Goal: Navigation & Orientation: Find specific page/section

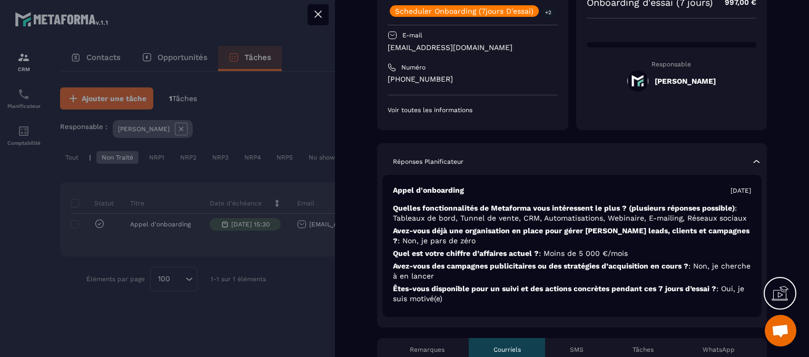
scroll to position [158, 0]
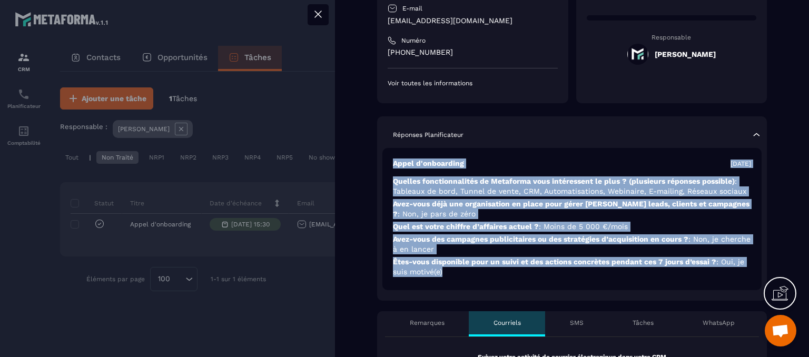
drag, startPoint x: 391, startPoint y: 165, endPoint x: 569, endPoint y: 277, distance: 209.8
click at [569, 277] on div "Appel d'onboarding [DATE] Quelles fonctionnalités de Metaforma vous intéressent…" at bounding box center [571, 219] width 379 height 142
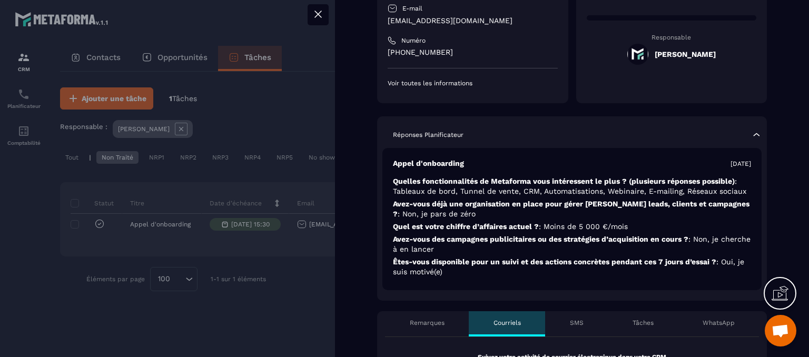
scroll to position [211, 0]
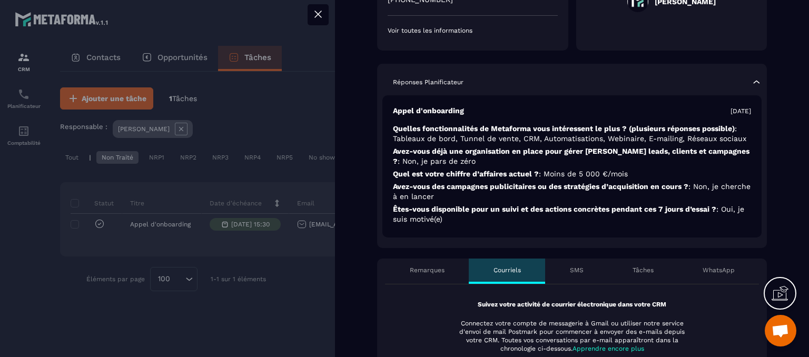
click at [421, 274] on div "Remarques" at bounding box center [427, 271] width 84 height 25
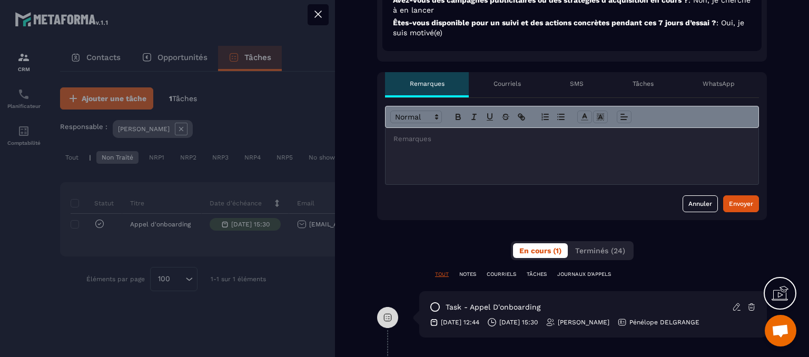
scroll to position [421, 0]
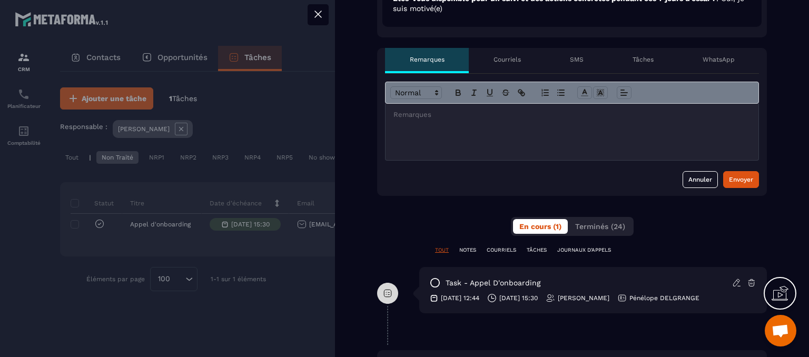
click at [585, 234] on div "En cours (1) Terminés (24)" at bounding box center [572, 226] width 123 height 19
click at [593, 225] on span "Terminés (24)" at bounding box center [600, 226] width 50 height 8
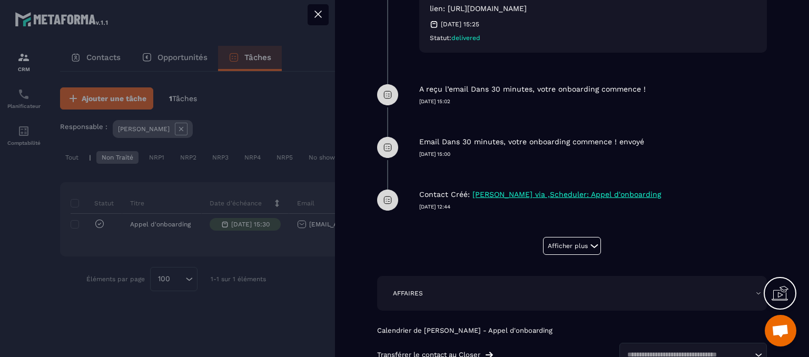
scroll to position [896, 0]
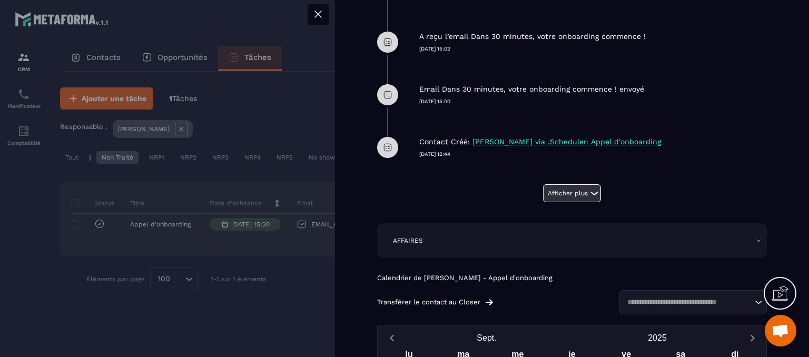
click at [566, 191] on button "Afficher plus" at bounding box center [572, 193] width 58 height 18
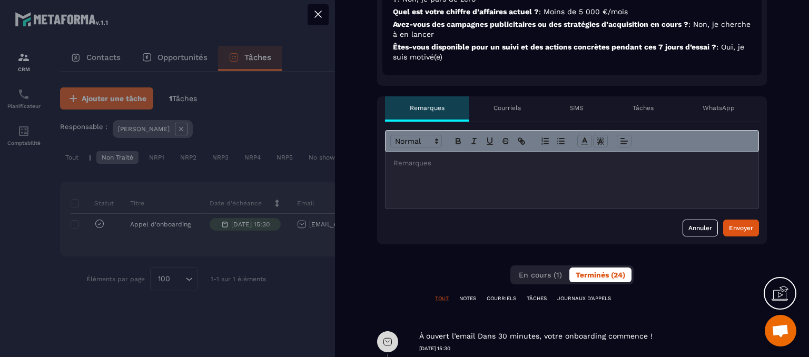
scroll to position [316, 0]
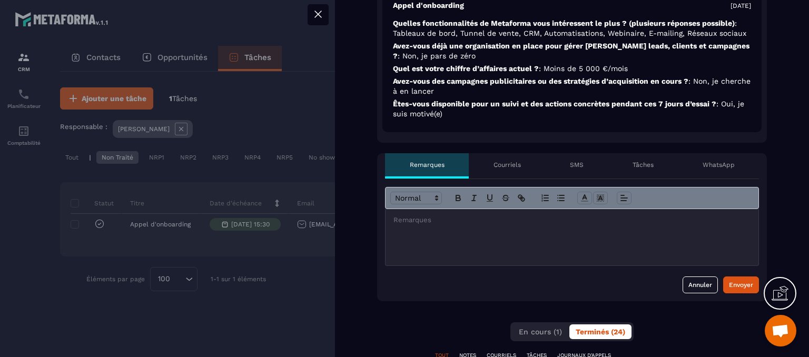
click at [646, 166] on p "Tâches" at bounding box center [643, 165] width 21 height 8
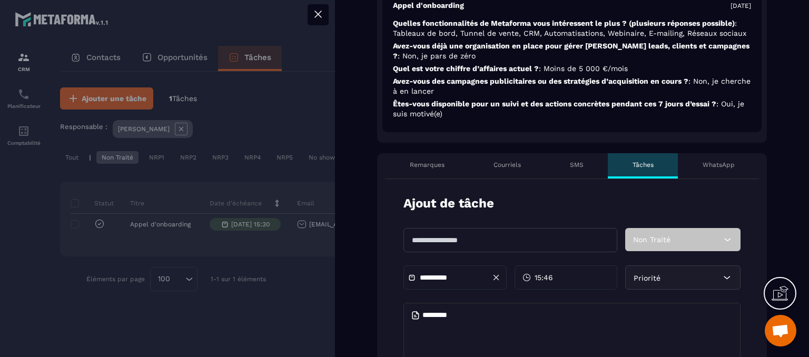
scroll to position [421, 0]
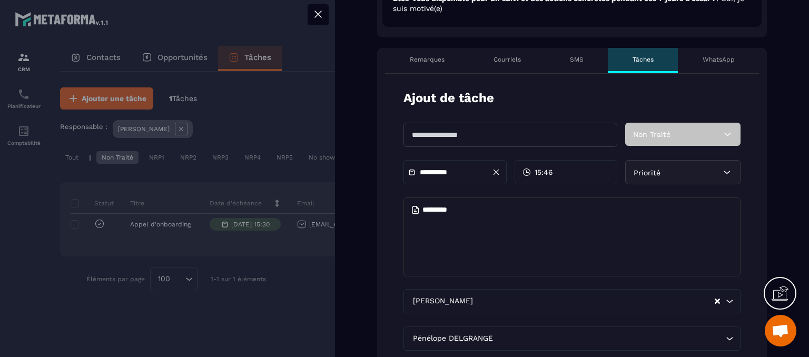
click at [445, 130] on input "text" at bounding box center [511, 135] width 214 height 24
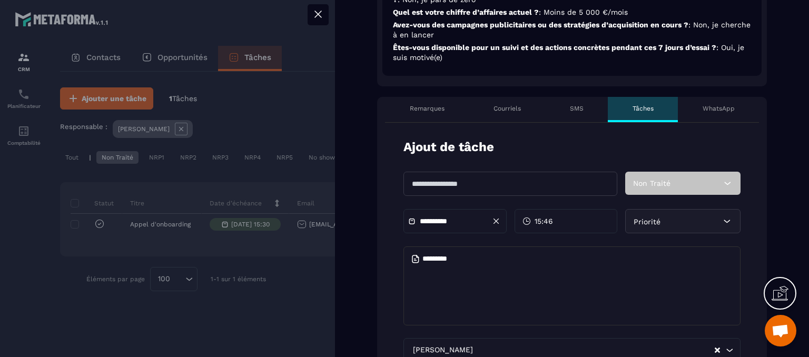
scroll to position [369, 0]
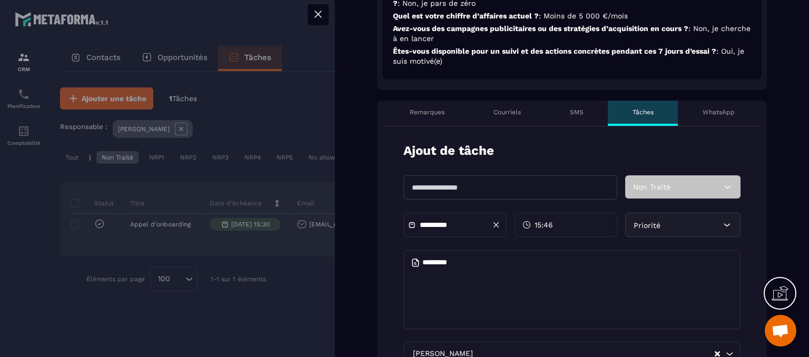
click at [728, 114] on div "WhatsApp" at bounding box center [718, 113] width 81 height 25
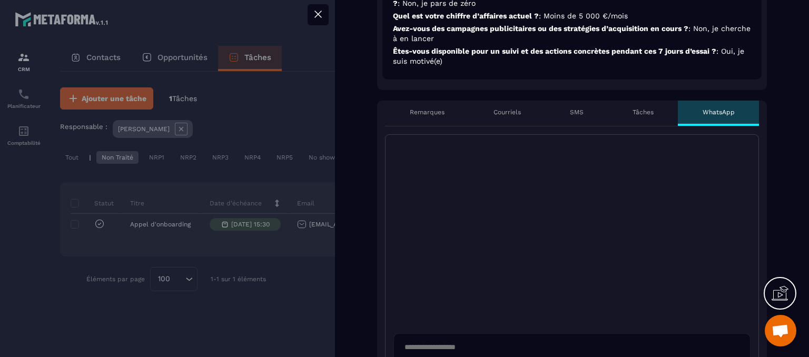
click at [502, 116] on div "Courriels" at bounding box center [507, 113] width 76 height 25
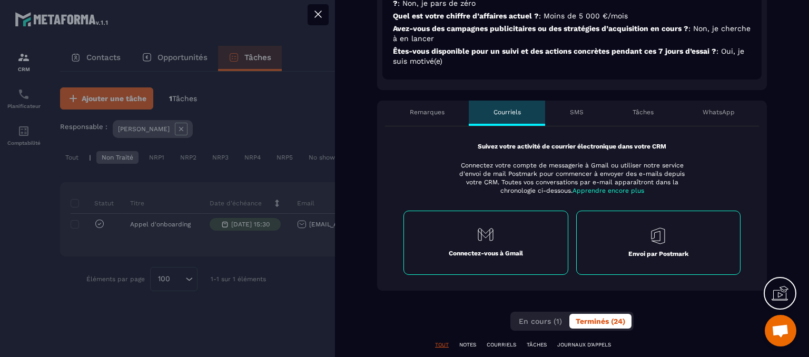
click at [429, 112] on p "Remarques" at bounding box center [427, 112] width 35 height 8
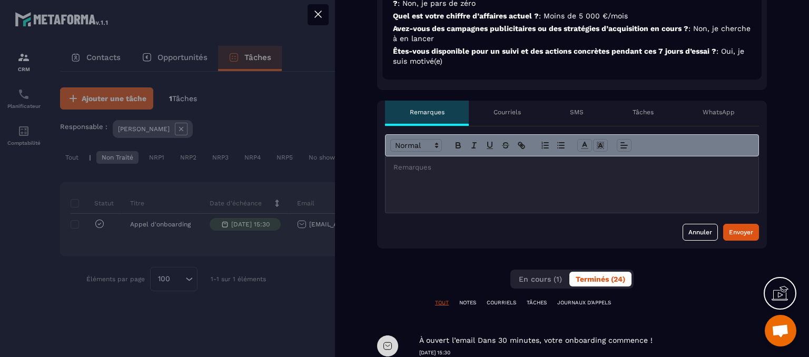
scroll to position [211, 0]
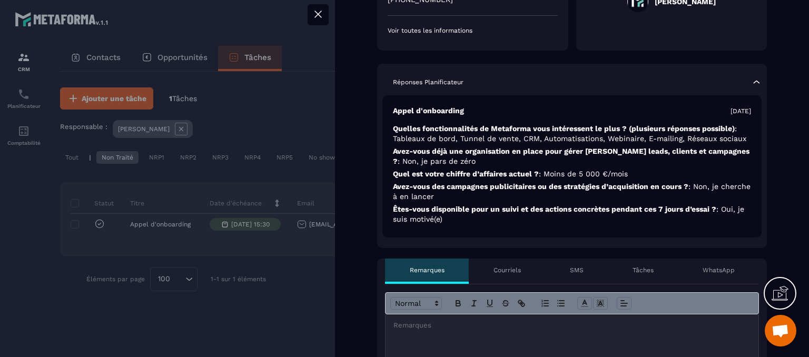
click at [318, 13] on icon at bounding box center [318, 14] width 13 height 13
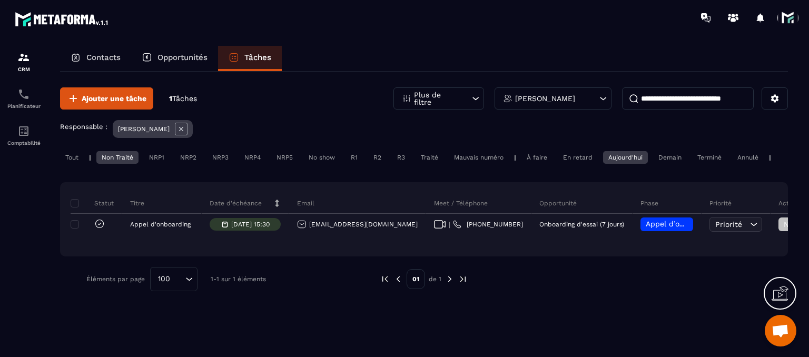
click at [782, 26] on span at bounding box center [788, 17] width 21 height 21
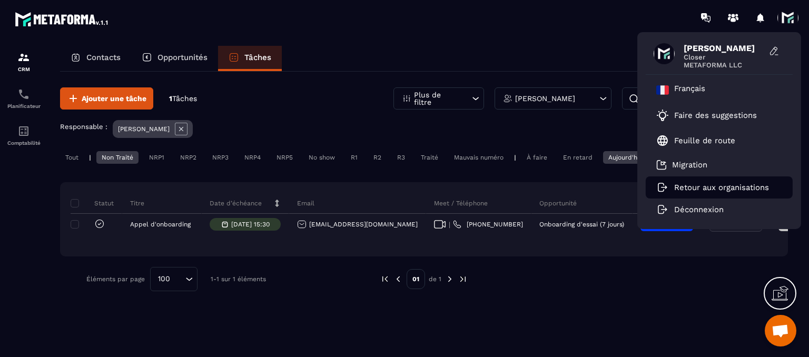
click at [703, 184] on p "Retour aux organisations" at bounding box center [721, 187] width 95 height 9
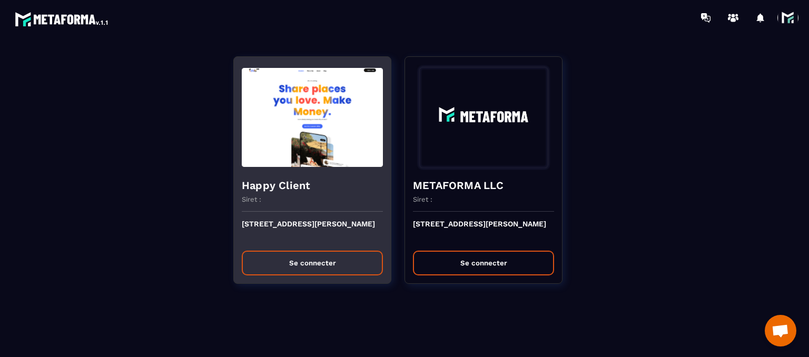
click at [330, 248] on div "[STREET_ADDRESS][PERSON_NAME] Se connecter" at bounding box center [312, 248] width 157 height 72
